Goal: Obtain resource: Obtain resource

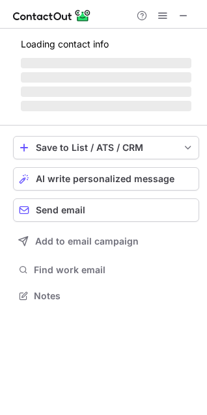
scroll to position [6, 6]
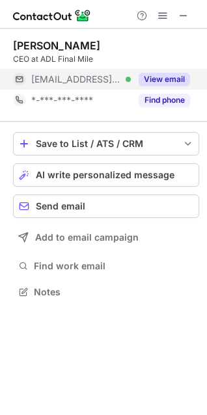
click at [161, 75] on button "View email" at bounding box center [163, 79] width 51 height 13
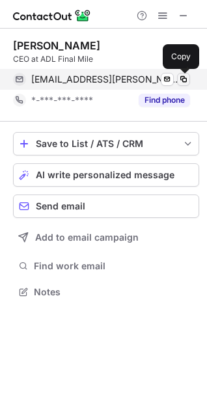
click at [182, 79] on span at bounding box center [183, 79] width 10 height 10
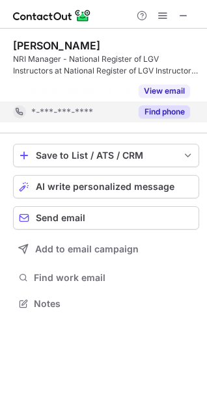
scroll to position [273, 207]
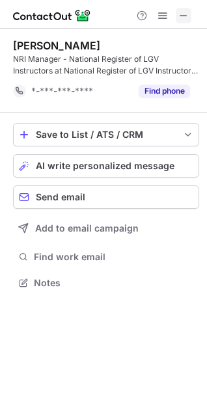
click at [184, 16] on span at bounding box center [183, 15] width 10 height 10
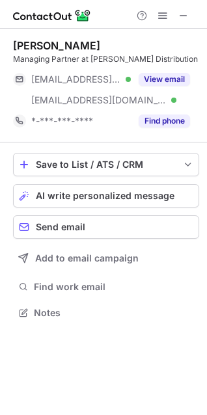
scroll to position [303, 207]
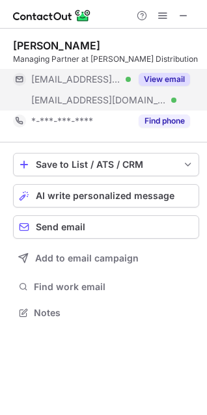
click at [153, 80] on button "View email" at bounding box center [163, 79] width 51 height 13
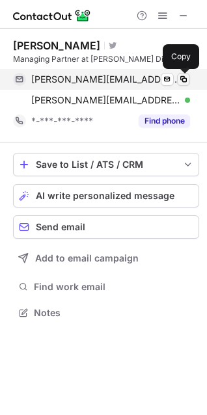
click at [185, 83] on span at bounding box center [183, 79] width 10 height 10
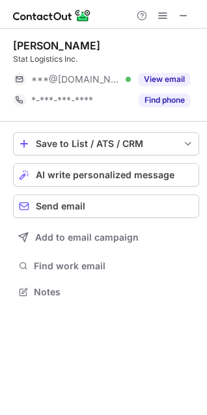
scroll to position [6, 6]
click at [179, 12] on span at bounding box center [183, 15] width 10 height 10
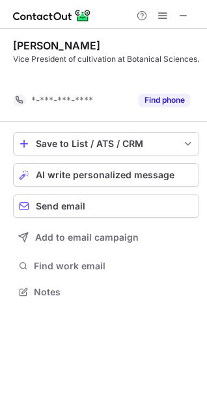
scroll to position [273, 207]
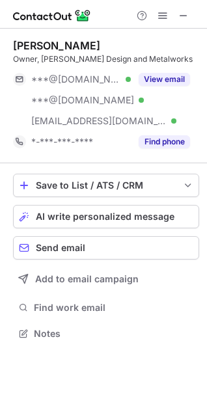
scroll to position [324, 207]
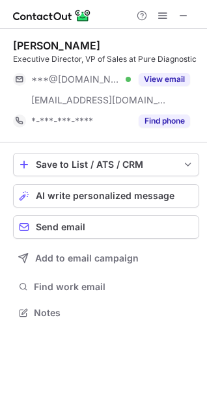
scroll to position [303, 207]
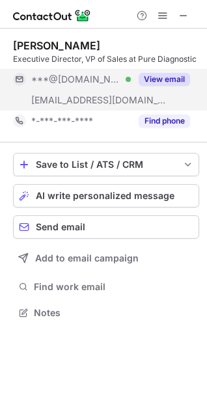
click at [170, 77] on button "View email" at bounding box center [163, 79] width 51 height 13
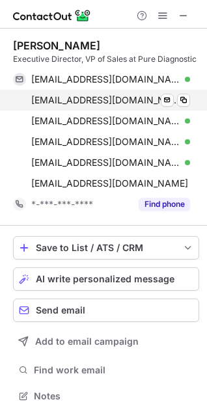
scroll to position [398, 198]
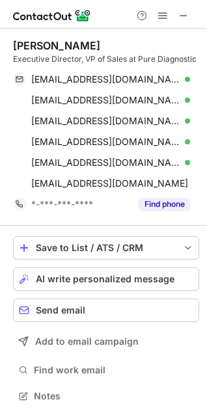
scroll to position [398, 198]
